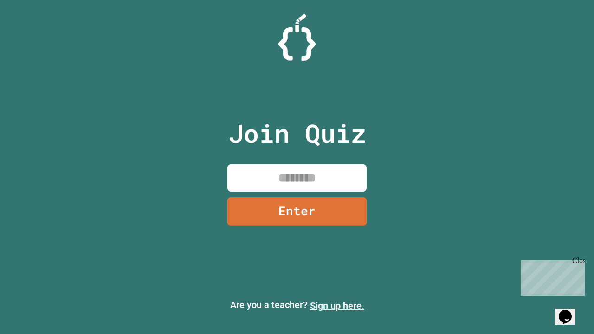
click at [337, 306] on link "Sign up here." at bounding box center [337, 305] width 54 height 11
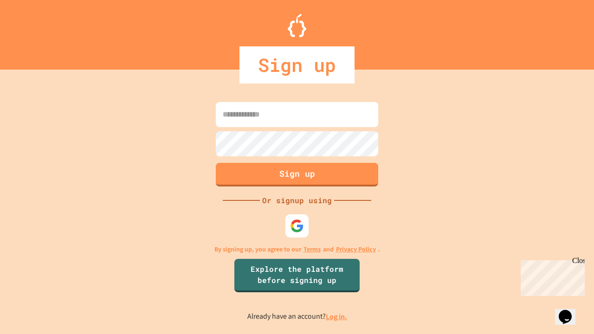
click at [337, 317] on link "Log in." at bounding box center [336, 317] width 21 height 10
